Goal: Transaction & Acquisition: Purchase product/service

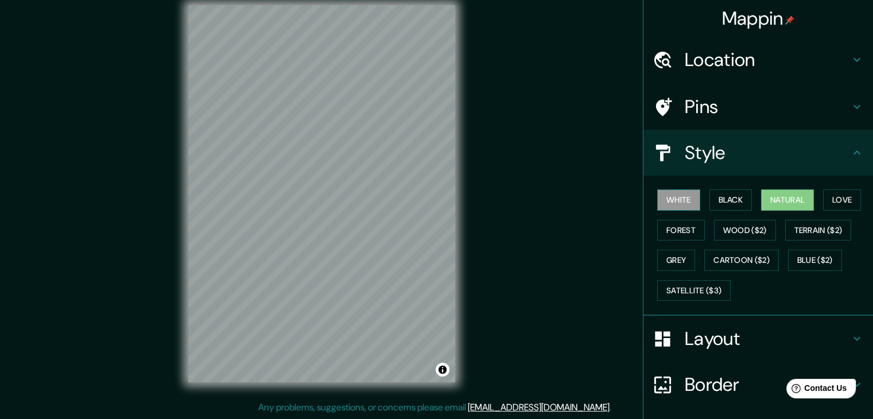
scroll to position [83, 0]
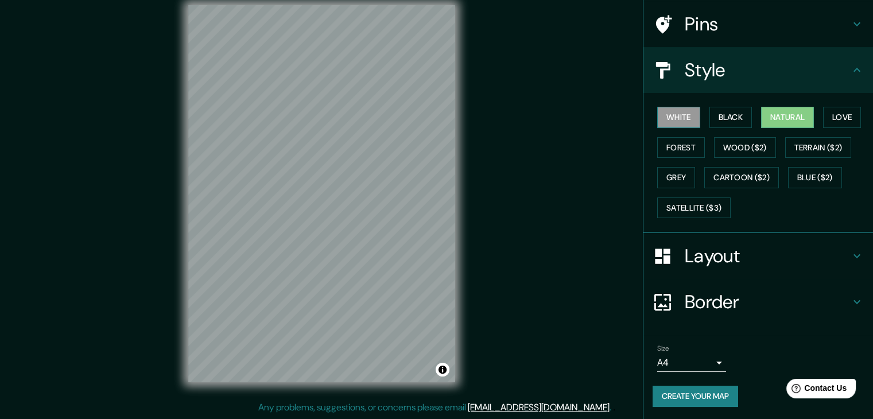
click at [666, 119] on button "White" at bounding box center [678, 117] width 43 height 21
click at [766, 117] on button "Natural" at bounding box center [787, 117] width 53 height 21
click at [673, 393] on button "Create your map" at bounding box center [696, 396] width 86 height 21
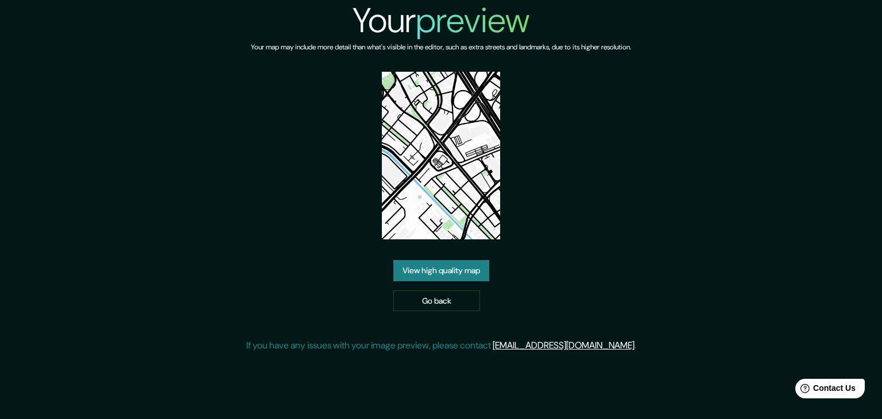
click at [432, 271] on link "View high quality map" at bounding box center [441, 270] width 96 height 21
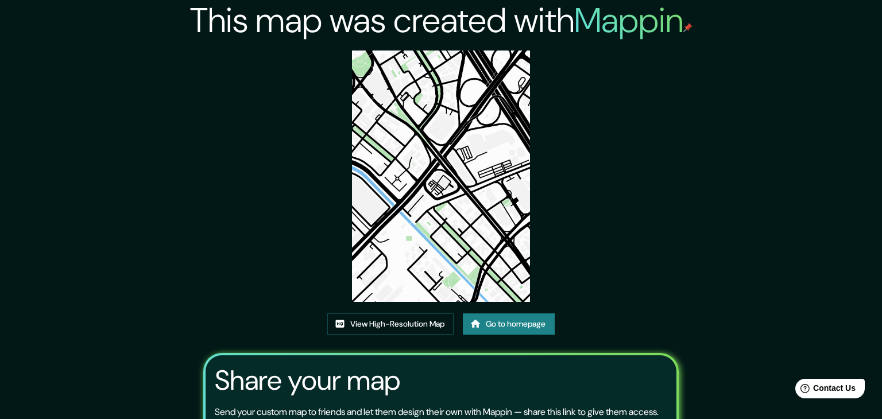
click at [374, 313] on div "View High-Resolution Map Go to homepage" at bounding box center [440, 328] width 227 height 30
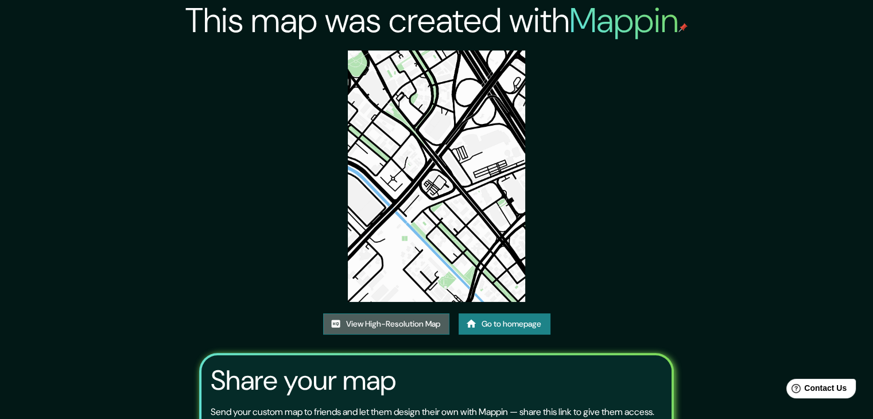
click at [377, 319] on link "View High-Resolution Map" at bounding box center [386, 323] width 126 height 21
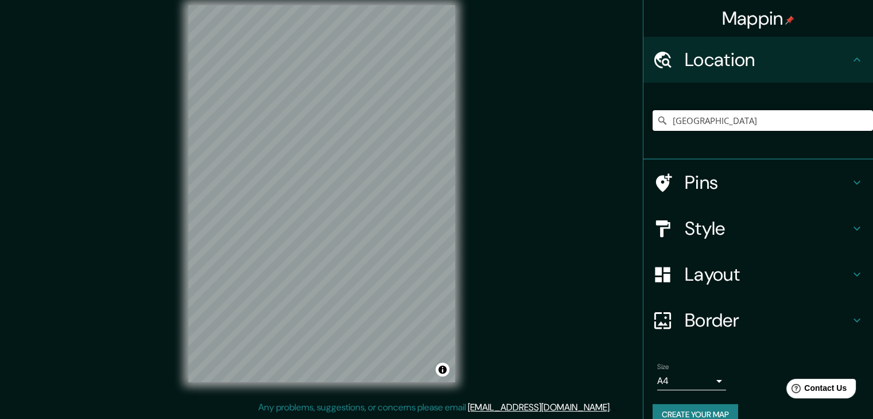
drag, startPoint x: 696, startPoint y: 123, endPoint x: 706, endPoint y: 123, distance: 9.8
click at [697, 123] on input "Colombia" at bounding box center [763, 120] width 220 height 21
click at [706, 123] on input "Colombia" at bounding box center [763, 120] width 220 height 21
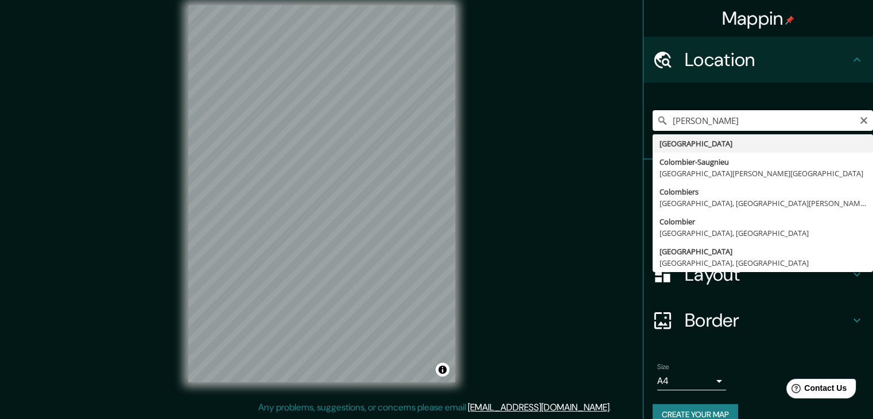
type input "Colombia"
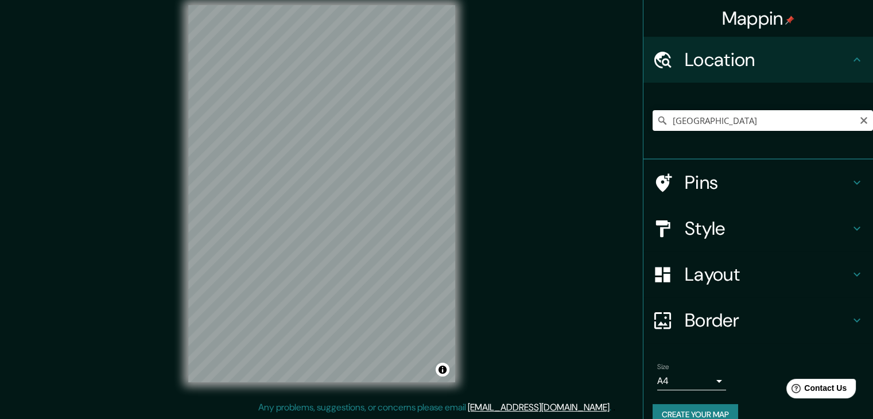
click at [705, 228] on h4 "Style" at bounding box center [767, 228] width 165 height 23
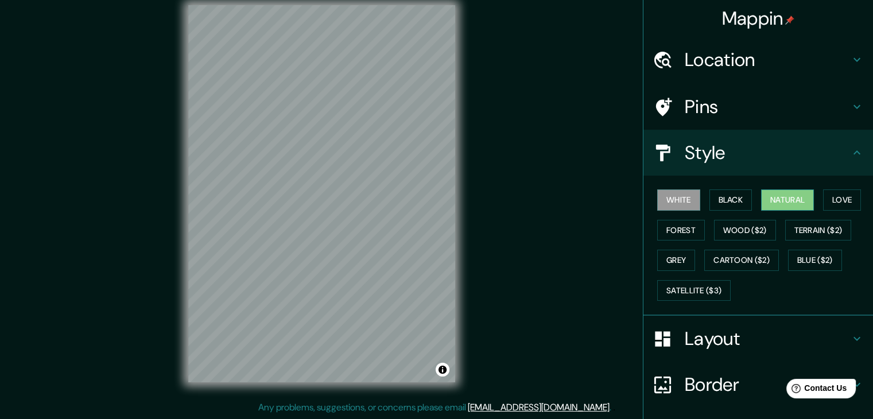
click at [761, 198] on button "Natural" at bounding box center [787, 199] width 53 height 21
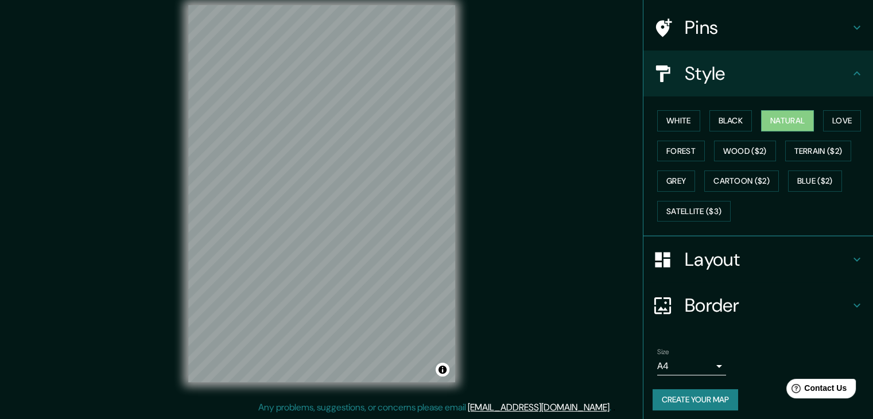
scroll to position [83, 0]
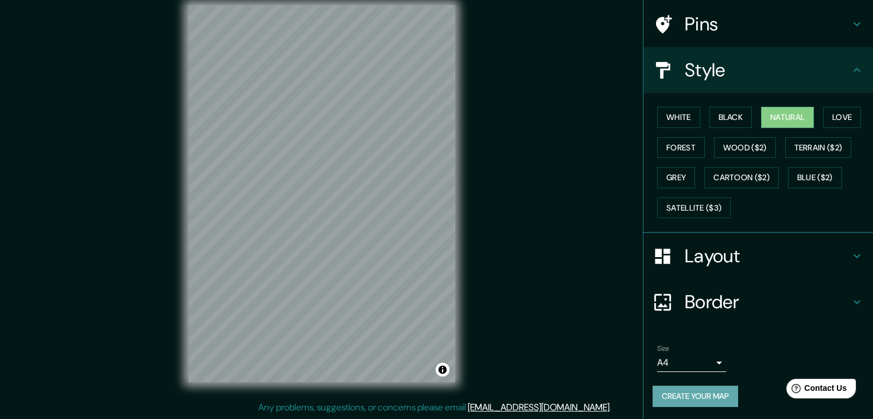
click at [697, 386] on button "Create your map" at bounding box center [696, 396] width 86 height 21
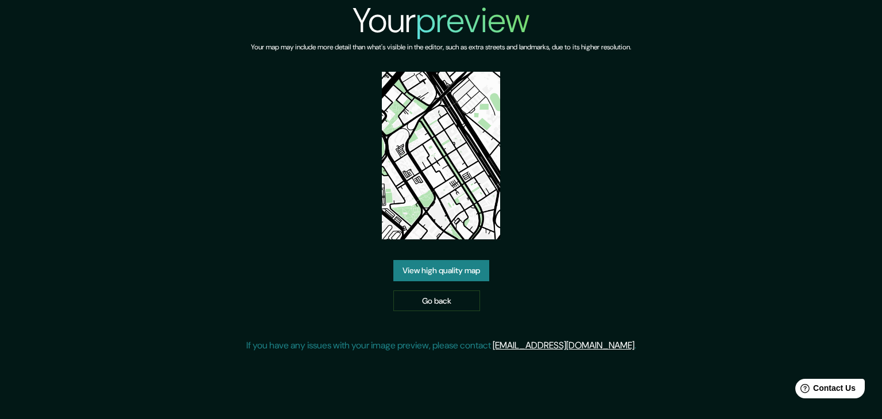
click at [445, 266] on link "View high quality map" at bounding box center [441, 270] width 96 height 21
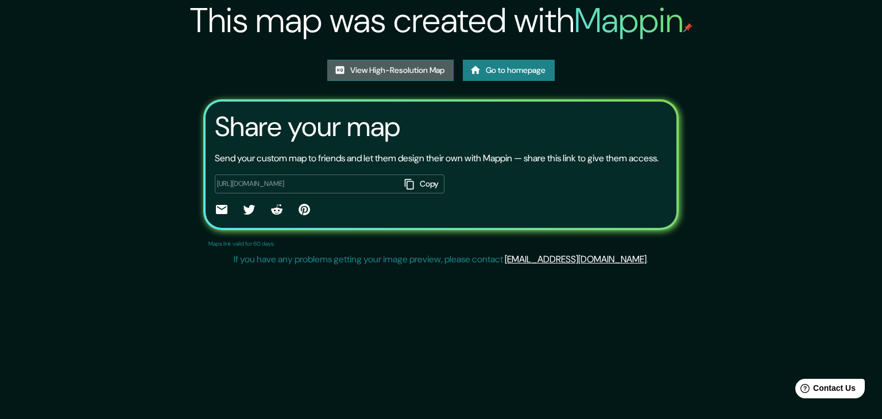
click at [377, 67] on link "View High-Resolution Map" at bounding box center [390, 70] width 126 height 21
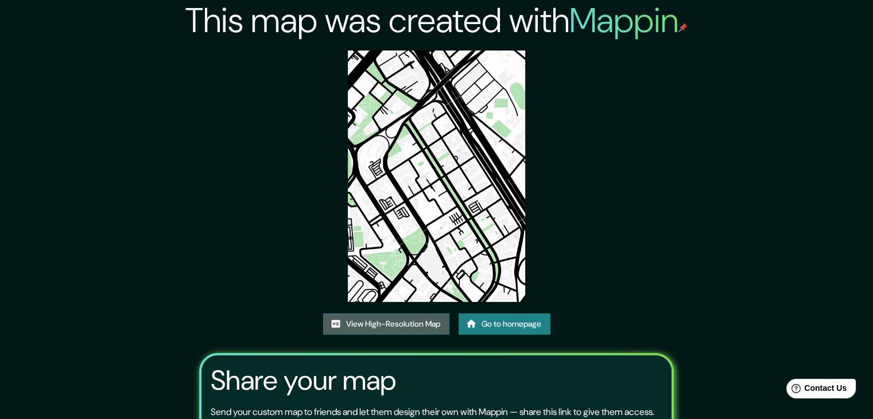
click at [409, 321] on link "View High-Resolution Map" at bounding box center [386, 323] width 126 height 21
